Goal: Transaction & Acquisition: Register for event/course

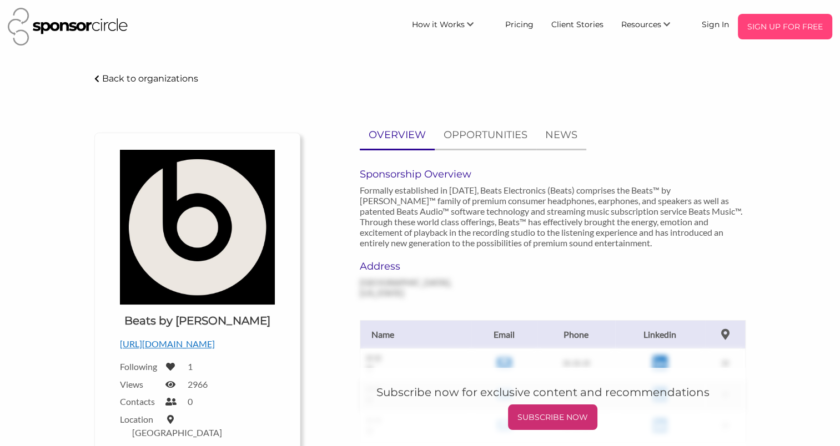
click at [788, 23] on p "SIGN UP FOR FREE" at bounding box center [784, 26] width 85 height 17
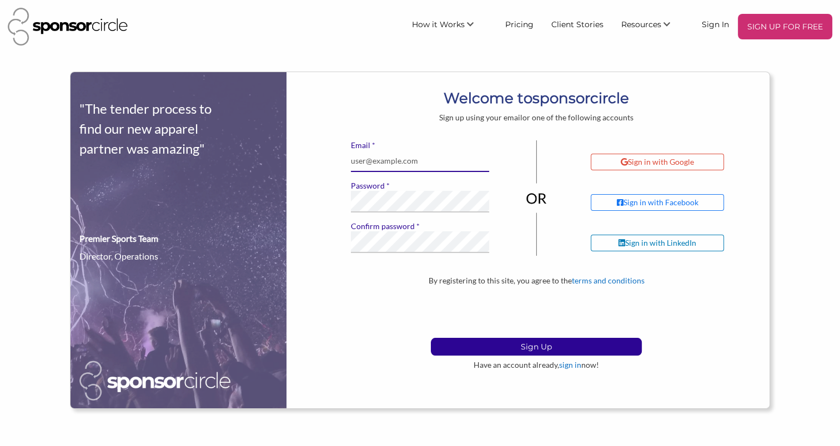
click at [389, 163] on input "* Email" at bounding box center [420, 161] width 139 height 22
type input "clayton2kathleen@gmail.com"
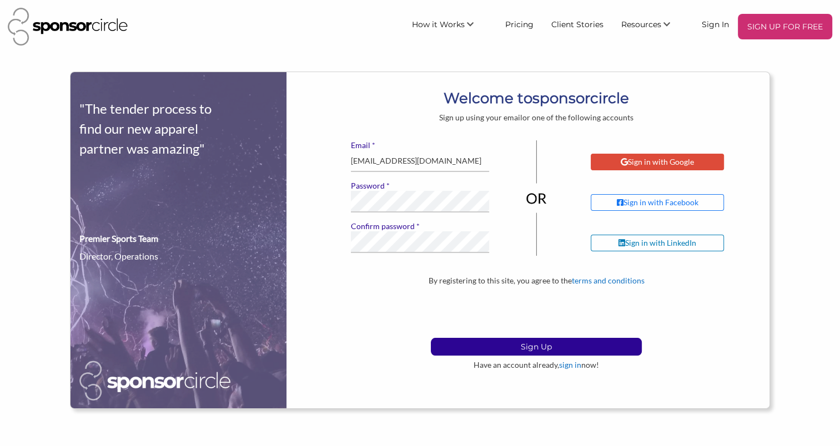
click at [655, 164] on div "Sign in with Google" at bounding box center [657, 162] width 73 height 10
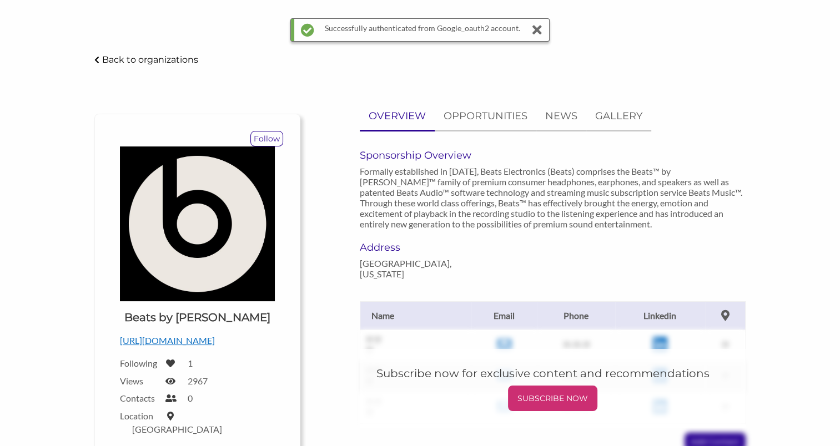
scroll to position [51, 0]
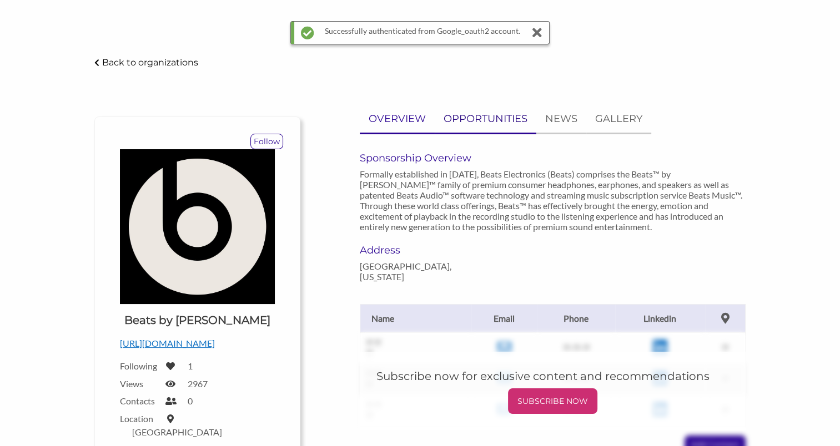
click at [492, 117] on p "OPPORTUNITIES" at bounding box center [486, 119] width 84 height 16
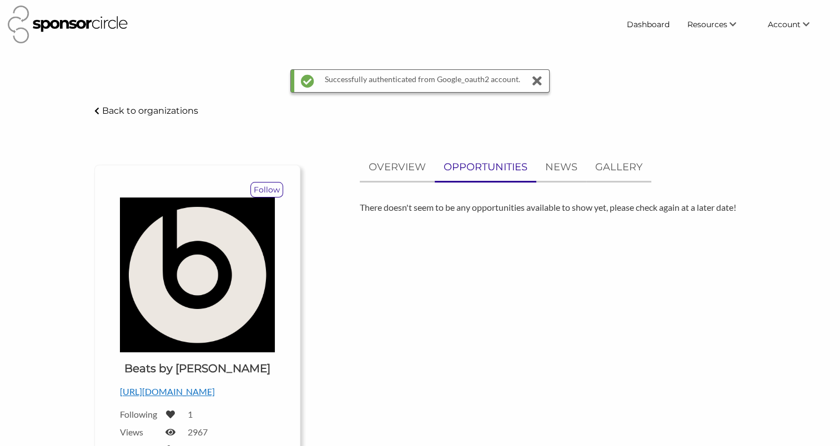
scroll to position [0, 0]
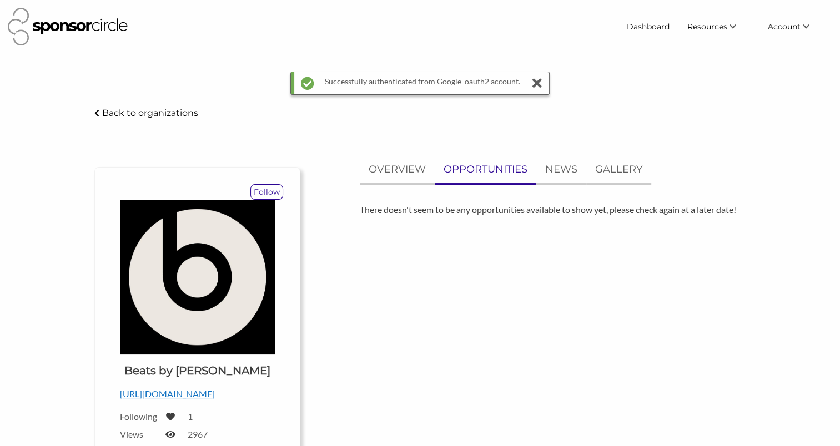
click at [534, 82] on icon at bounding box center [537, 83] width 16 height 22
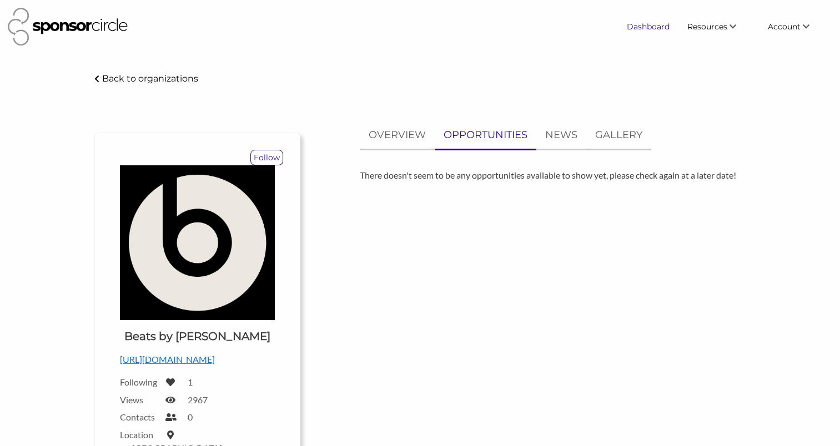
click at [640, 24] on link "Dashboard" at bounding box center [648, 27] width 61 height 20
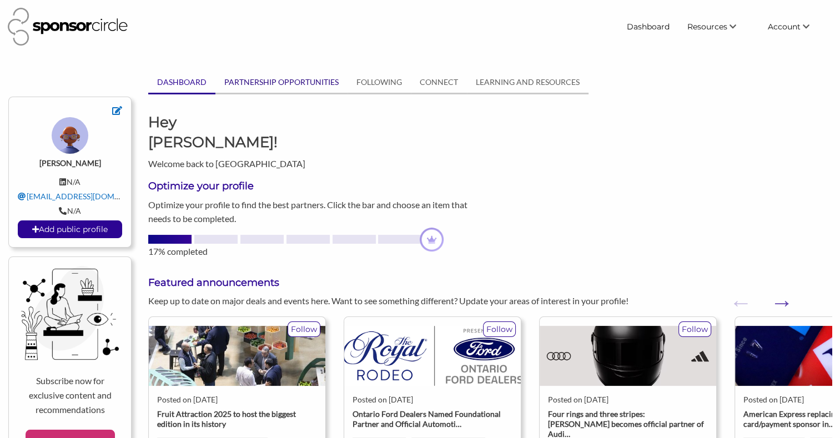
click at [295, 87] on link "PARTNERSHIP OPPORTUNITIES" at bounding box center [281, 82] width 132 height 21
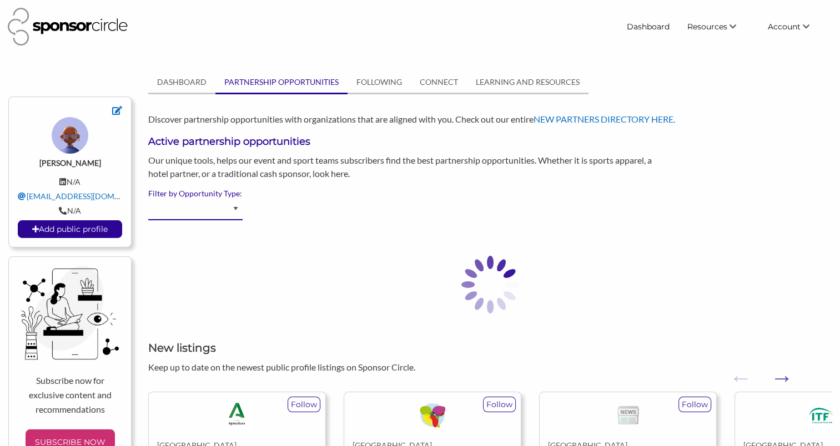
click at [234, 210] on select "Advertising - Event/Festival Advertising - Influencer (Athlete, Celebrity) Adve…" at bounding box center [195, 210] width 94 height 22
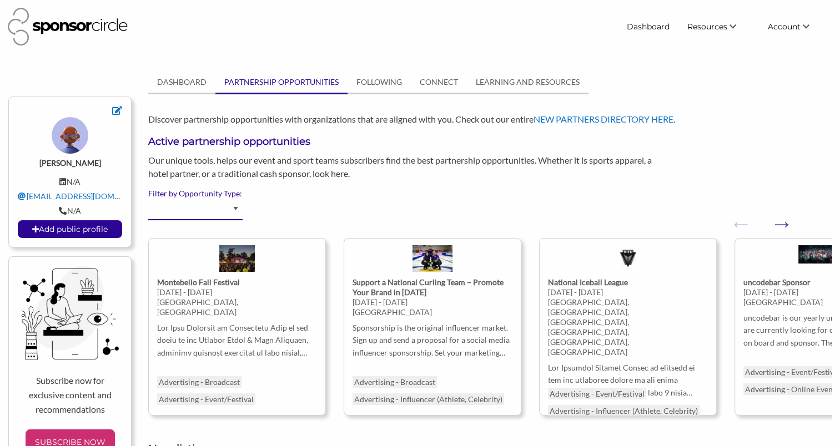
click at [234, 209] on select "Advertising - Event/Festival Advertising - Influencer (Athlete, Celebrity) Adve…" at bounding box center [195, 210] width 94 height 22
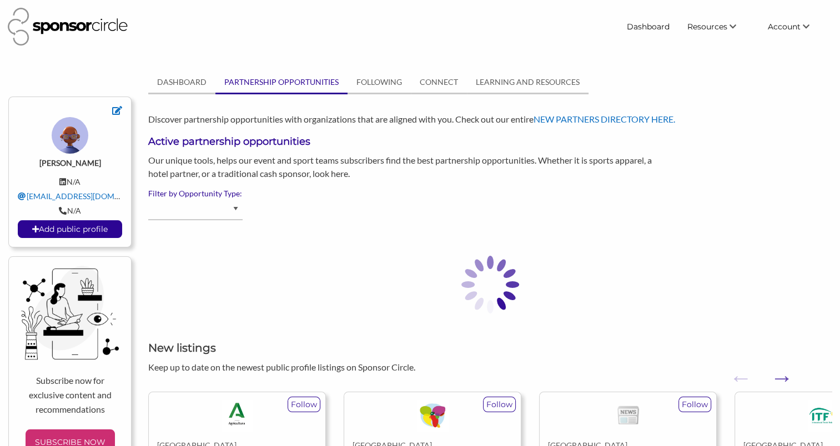
select select "Performers"
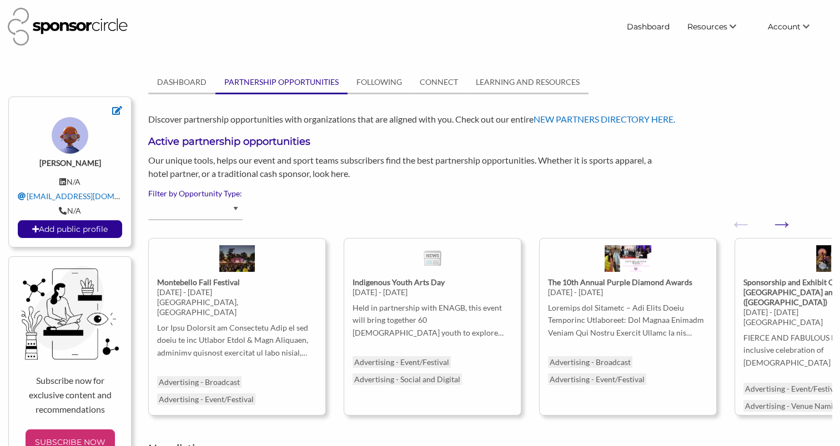
select select "Performers"
click at [234, 211] on select "Advertising - Event/Festival Advertising - Influencer (Athlete, Celebrity) Adve…" at bounding box center [195, 210] width 94 height 22
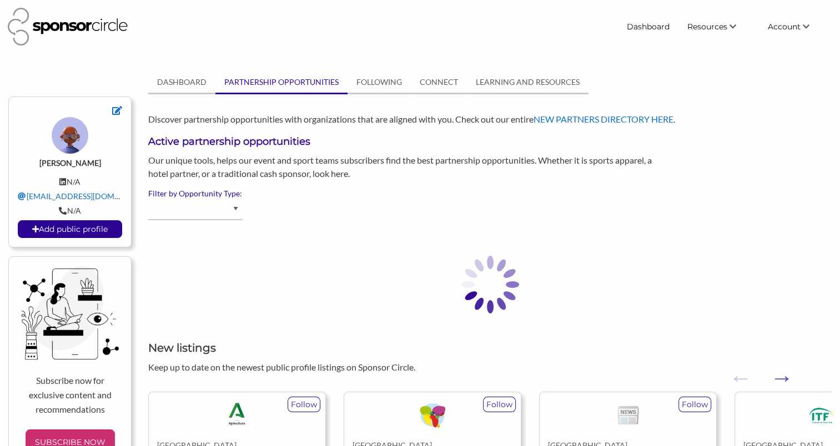
select select "Advertising - Event/Festival"
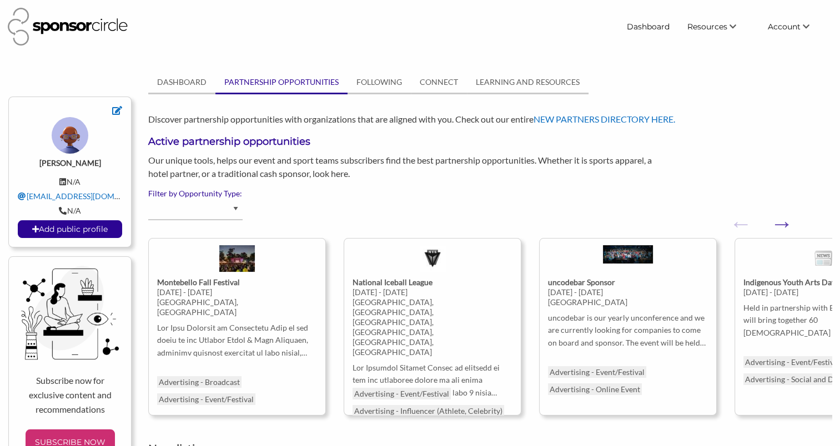
select select "Advertising - Event/Festival"
click at [191, 87] on link "DASHBOARD" at bounding box center [181, 82] width 67 height 21
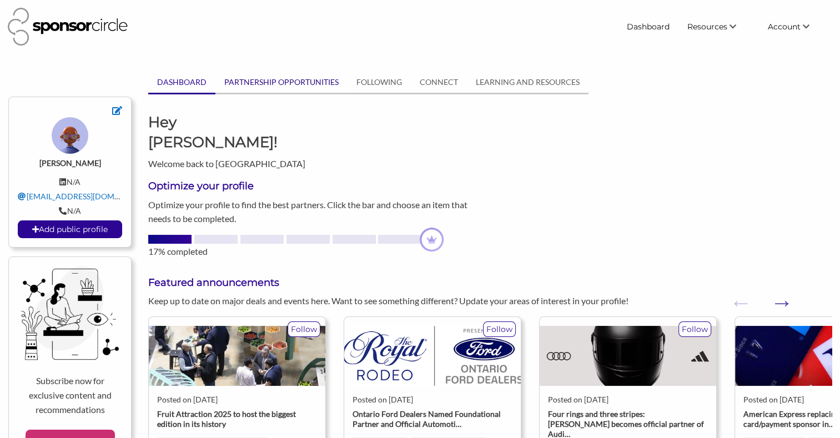
click at [259, 83] on link "PARTNERSHIP OPPORTUNITIES" at bounding box center [281, 82] width 132 height 21
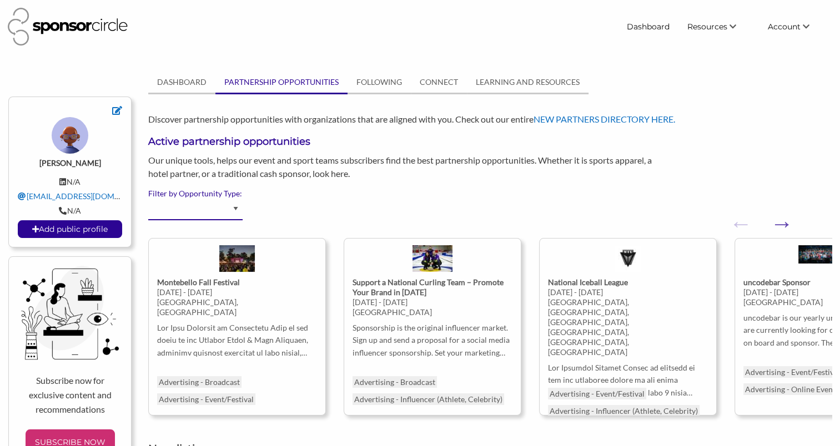
click at [236, 211] on select "Advertising - Event/Festival Advertising - Influencer (Athlete, Celebrity) Adve…" at bounding box center [195, 210] width 94 height 22
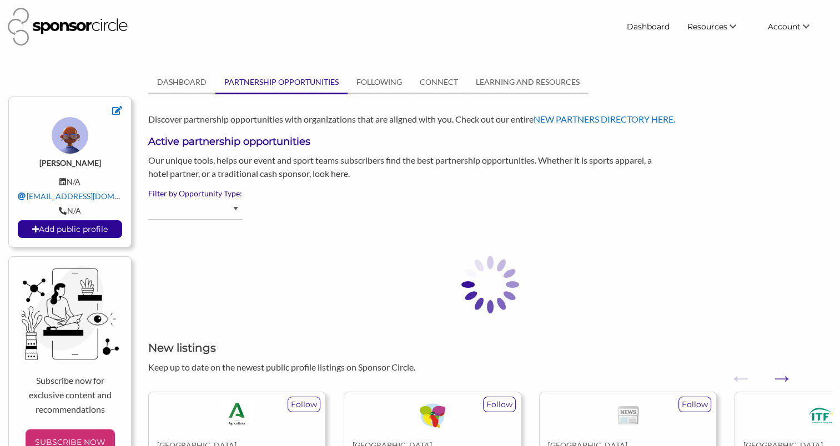
select select "Advertising - Event/Festival"
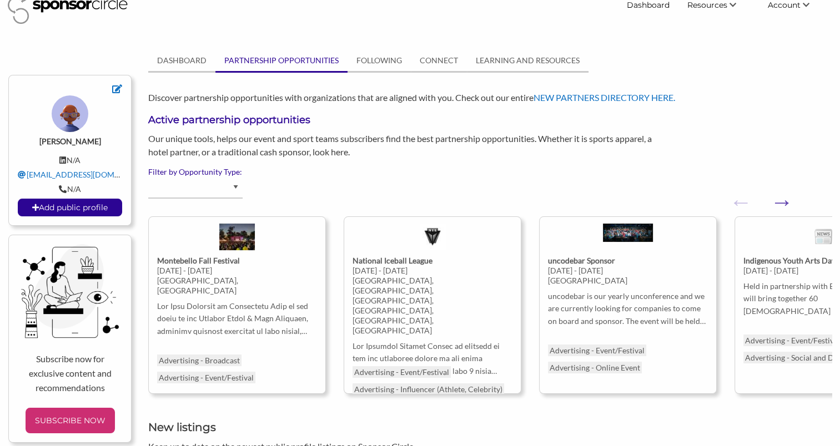
select select "Advertising - Event/Festival"
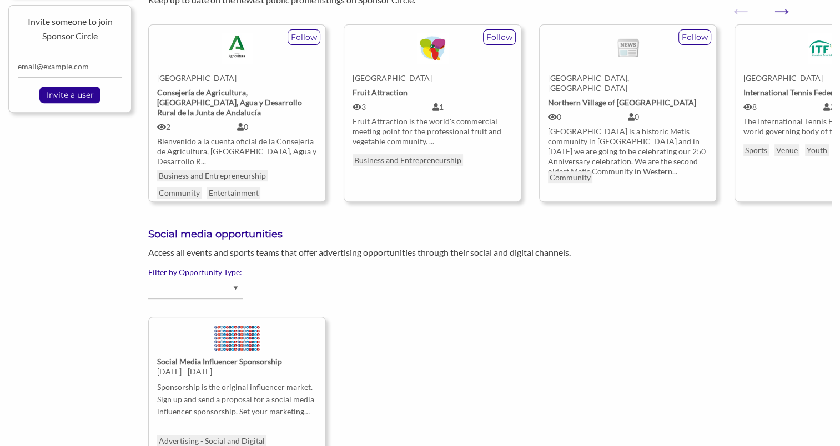
scroll to position [473, 0]
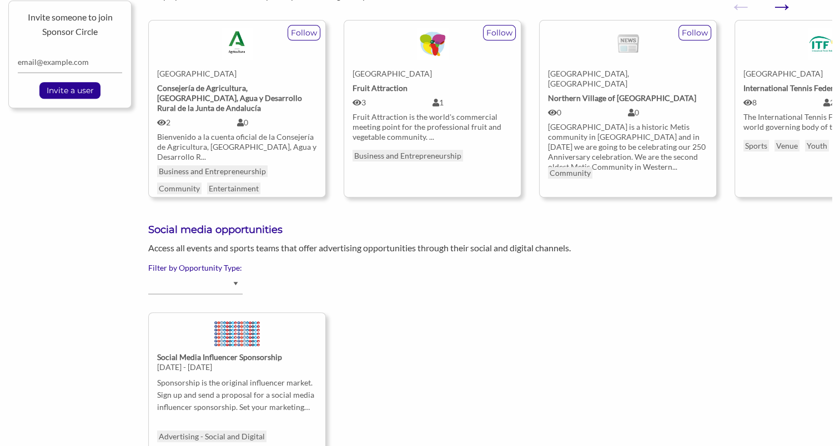
click at [781, 6] on button "Next" at bounding box center [775, 0] width 11 height 11
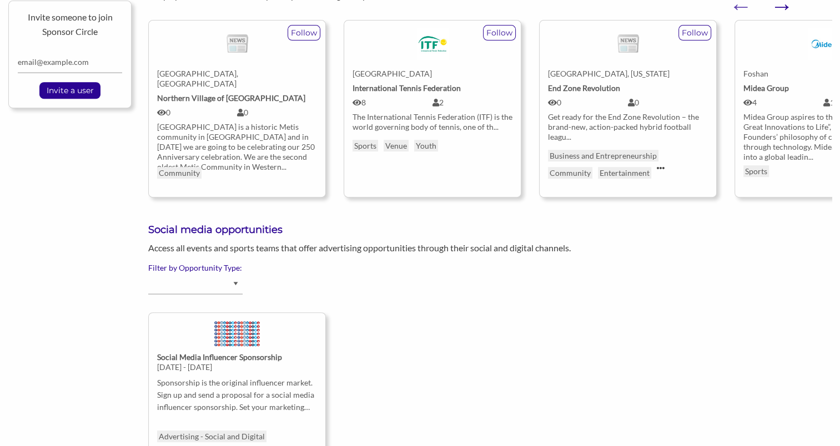
click at [781, 6] on button "Next" at bounding box center [775, 0] width 11 height 11
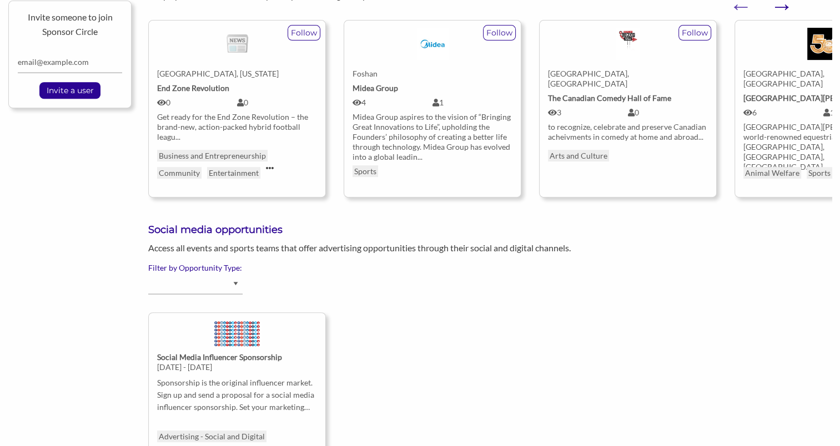
click at [781, 6] on button "Next" at bounding box center [775, 0] width 11 height 11
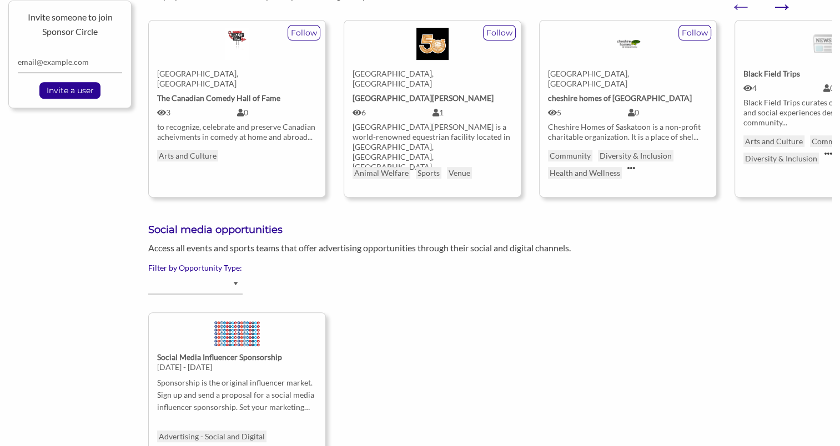
click at [781, 6] on button "Next" at bounding box center [775, 0] width 11 height 11
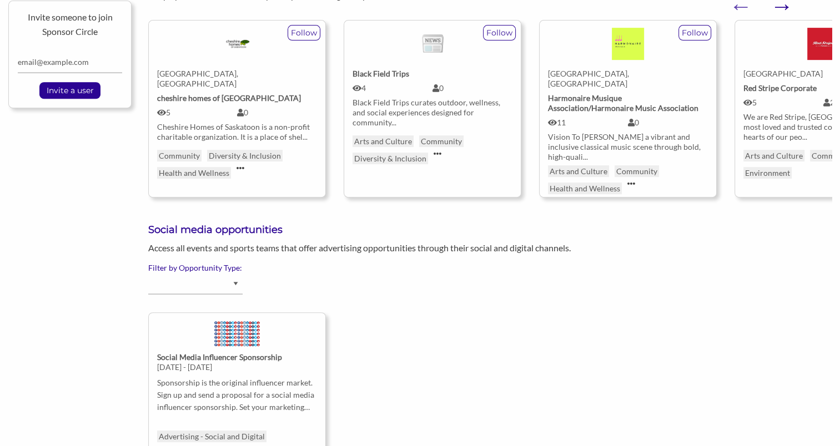
click at [781, 6] on button "Next" at bounding box center [775, 0] width 11 height 11
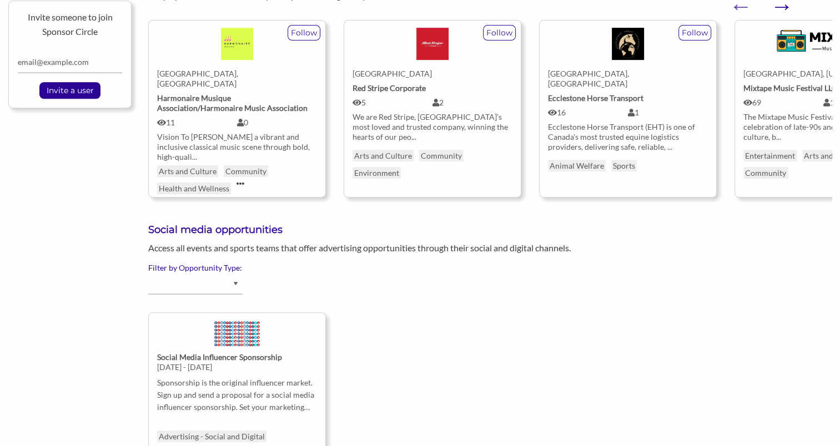
click at [781, 6] on button "Next" at bounding box center [775, 0] width 11 height 11
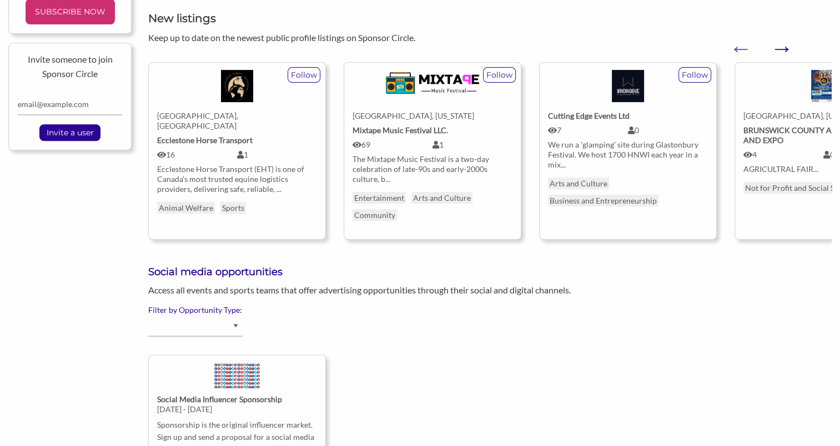
scroll to position [409, 0]
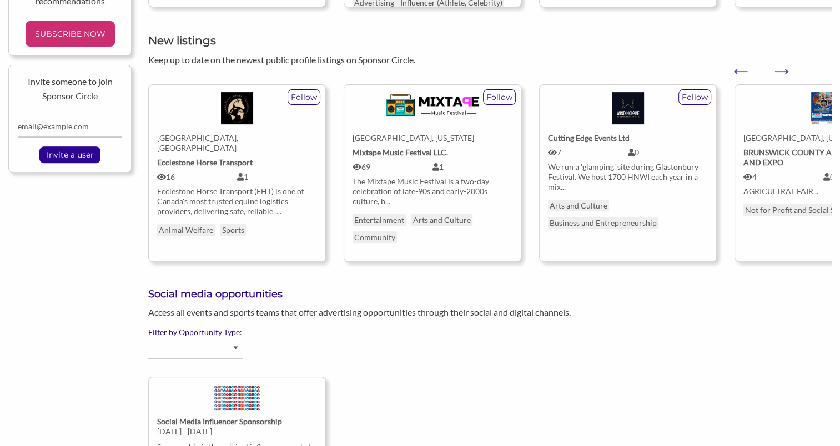
click at [793, 64] on p "Keep up to date on the newest public profile listings on Sponsor Circle." at bounding box center [489, 60] width 683 height 14
click at [781, 71] on button "Next" at bounding box center [775, 64] width 11 height 11
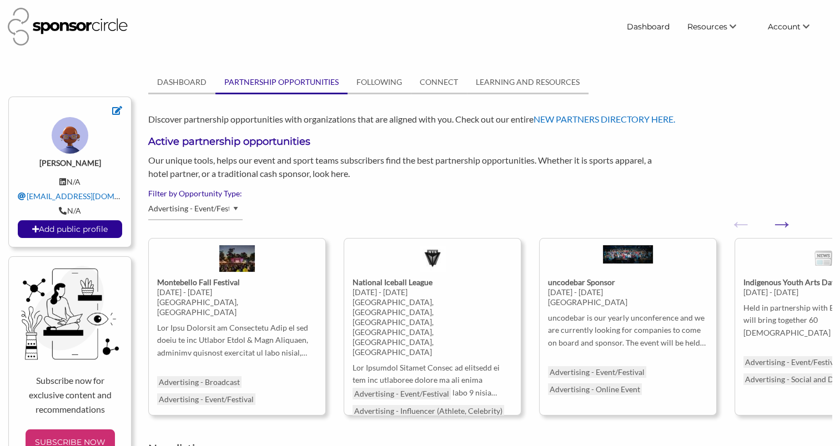
scroll to position [12, 0]
